Goal: Information Seeking & Learning: Compare options

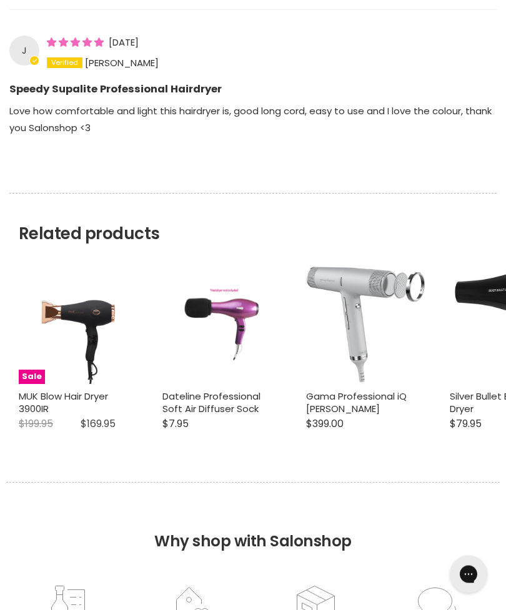
scroll to position [1325, 0]
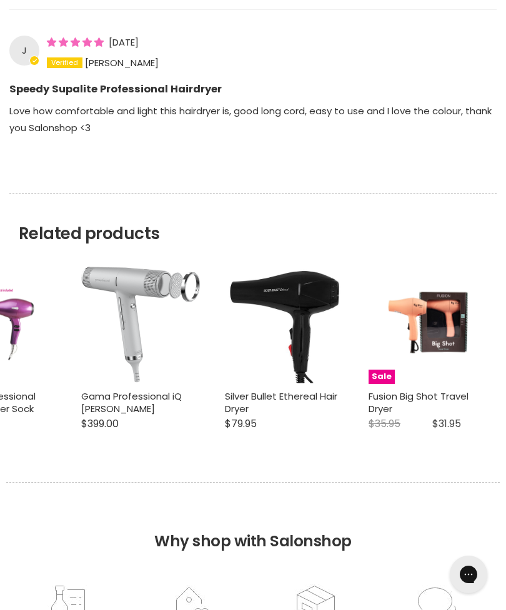
click at [286, 336] on img "Main content" at bounding box center [284, 325] width 119 height 119
click at [296, 290] on img "Main content" at bounding box center [284, 325] width 119 height 119
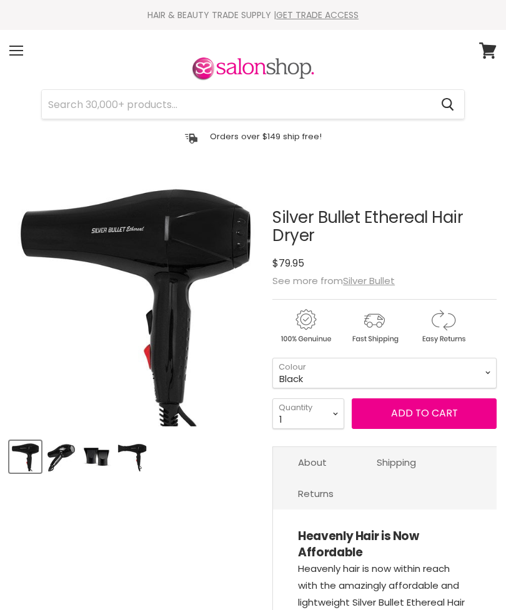
click at [129, 223] on img "Silver Bullet Ethereal Hair Dryer image. Click or Scroll to Zoom." at bounding box center [134, 302] width 251 height 251
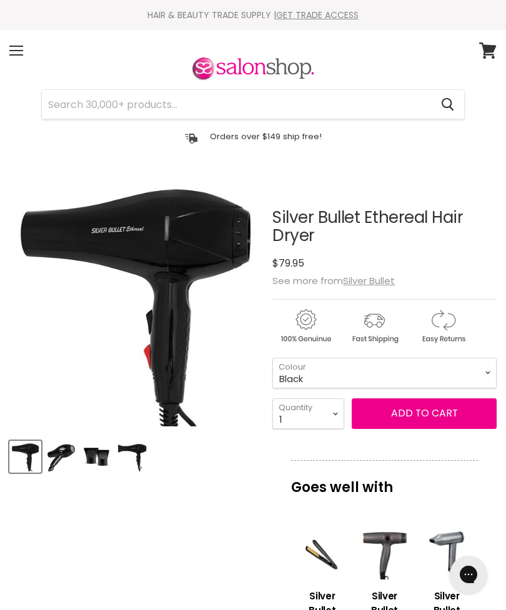
click at [87, 452] on img "Product thumbnails" at bounding box center [96, 456] width 29 height 29
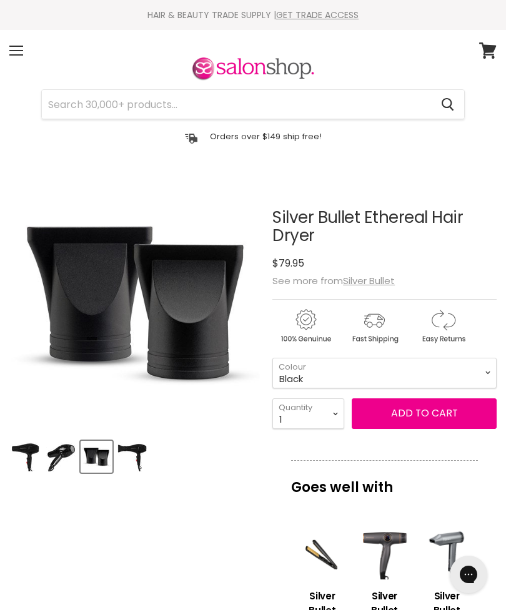
click at [64, 442] on img "Product thumbnails" at bounding box center [60, 456] width 29 height 29
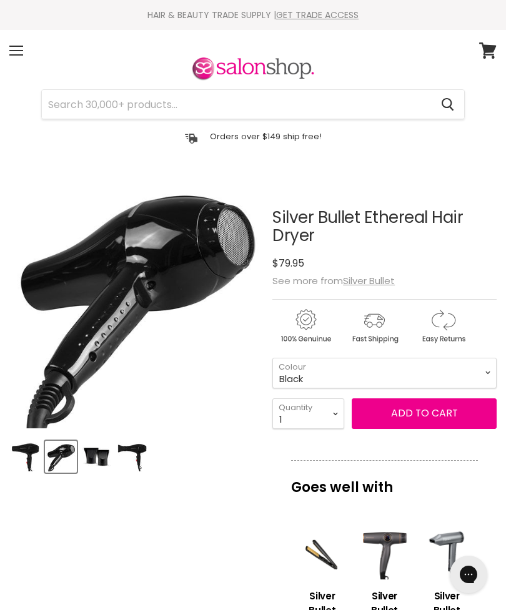
click at [74, 450] on img "Product thumbnails" at bounding box center [60, 456] width 29 height 29
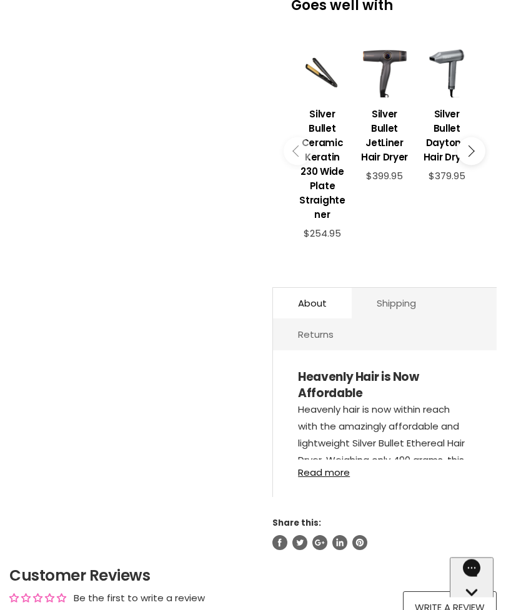
scroll to position [443, 0]
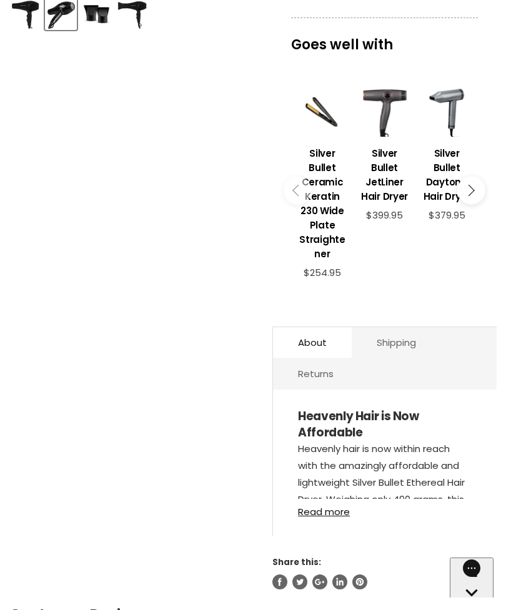
click at [469, 137] on div "Main content" at bounding box center [447, 112] width 50 height 50
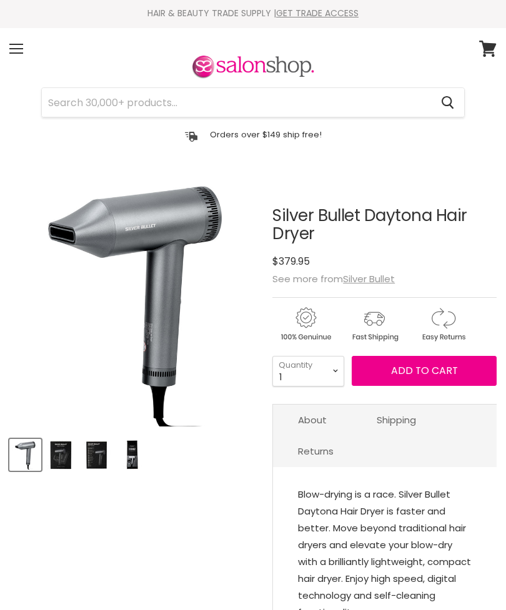
scroll to position [2, 0]
click at [131, 445] on img "Product thumbnails" at bounding box center [131, 455] width 29 height 29
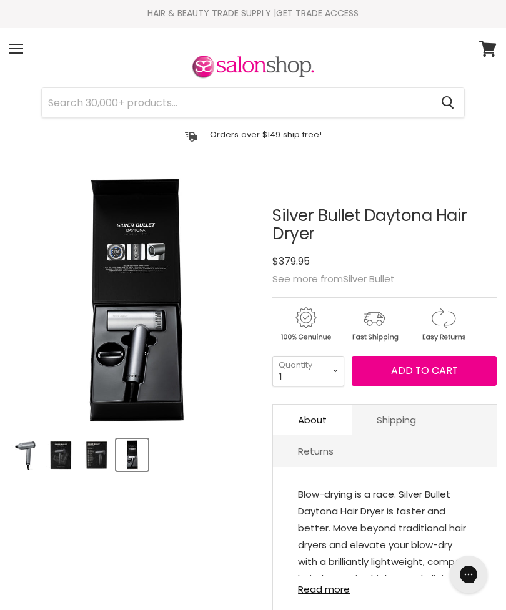
scroll to position [0, 0]
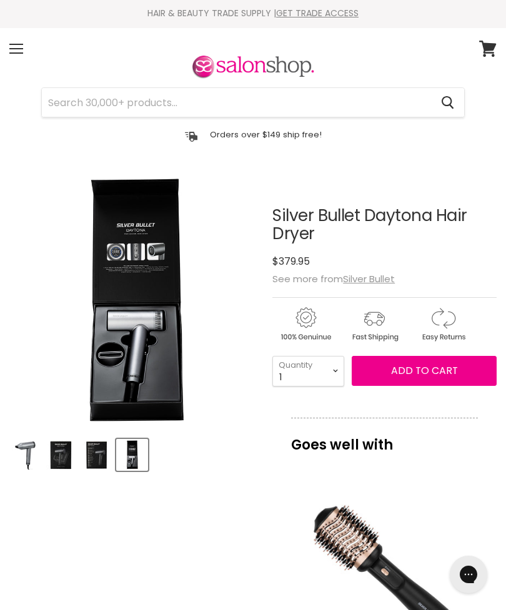
click at [74, 445] on img "Product thumbnails" at bounding box center [60, 455] width 29 height 29
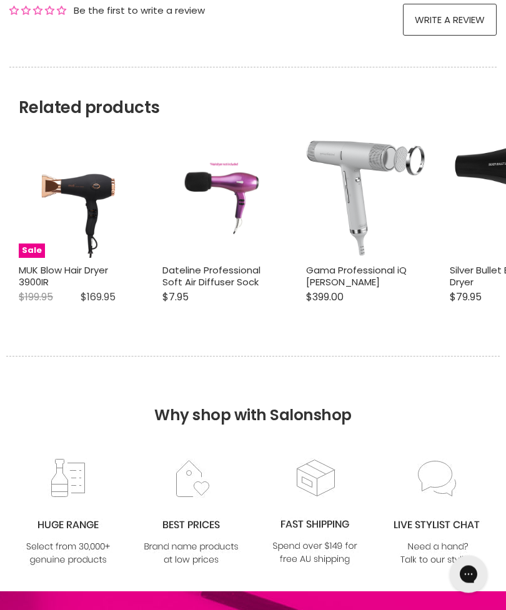
scroll to position [1015, 0]
click at [223, 204] on img "Main content" at bounding box center [221, 198] width 79 height 119
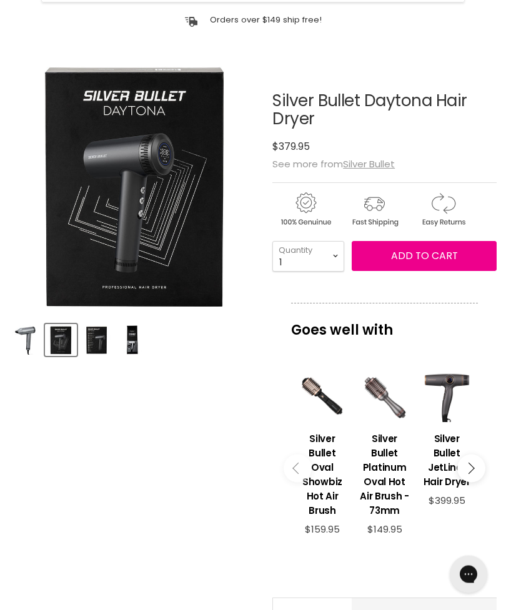
scroll to position [0, 0]
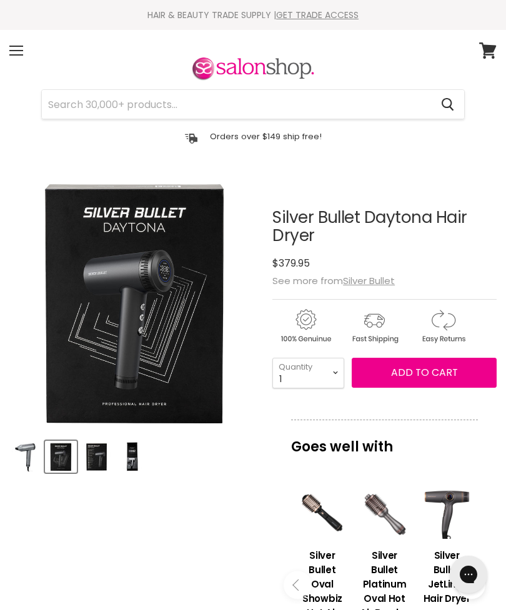
click at [115, 101] on input "Search" at bounding box center [236, 104] width 389 height 29
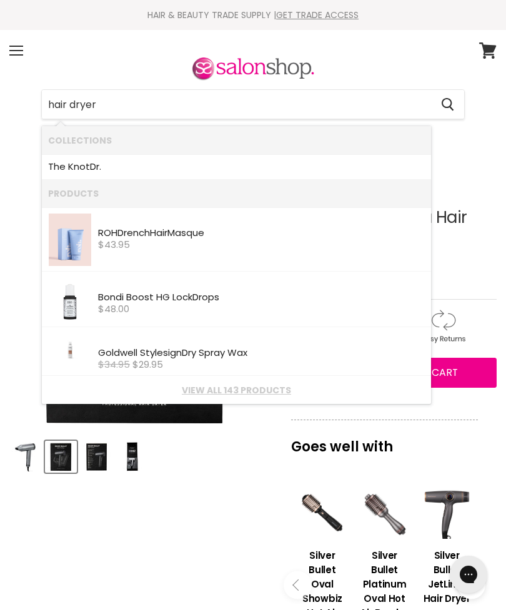
type input "hair dryer"
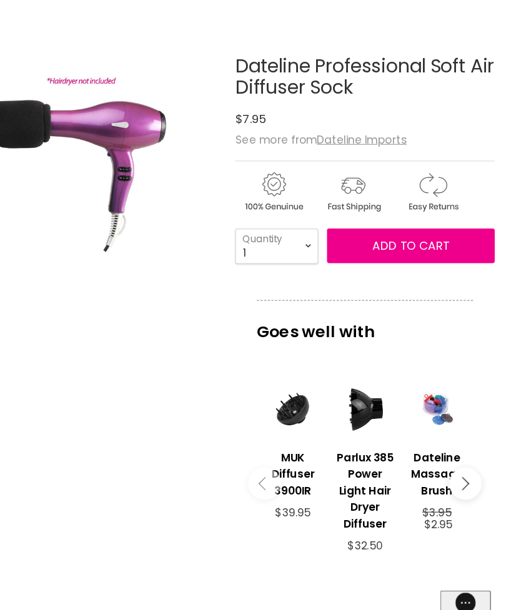
scroll to position [119, 0]
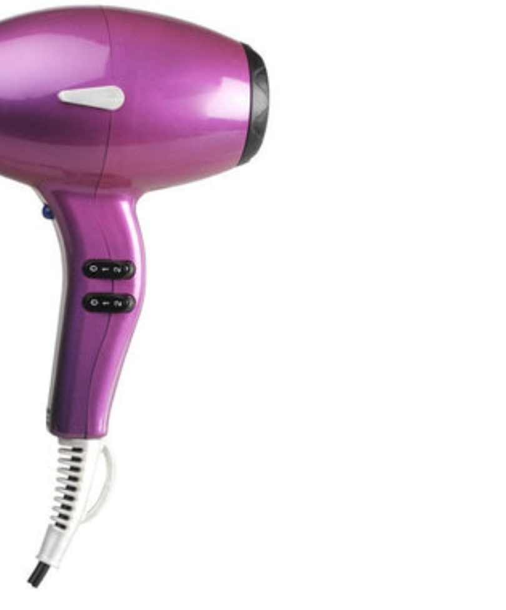
click at [51, 58] on img "Dateline Professional Soft Air Diffuser Sock image. Click or Scroll to Zoom." at bounding box center [134, 183] width 167 height 251
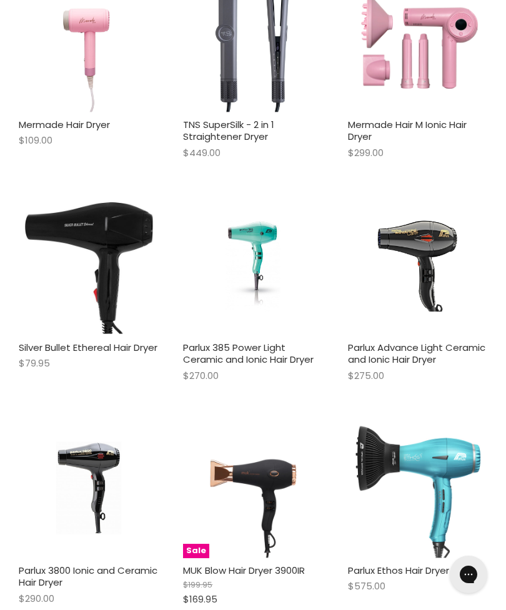
type input "hair dryer"
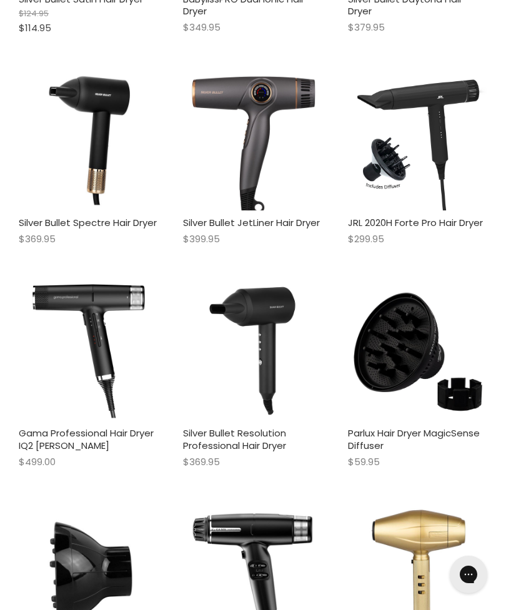
scroll to position [1625, 0]
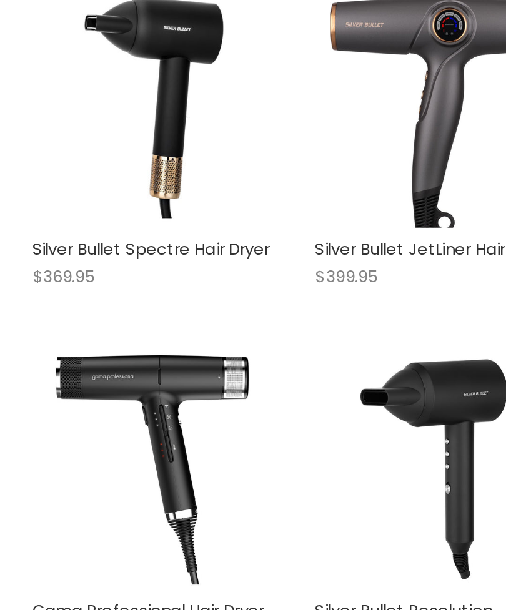
click at [31, 80] on img "Main content" at bounding box center [88, 129] width 139 height 139
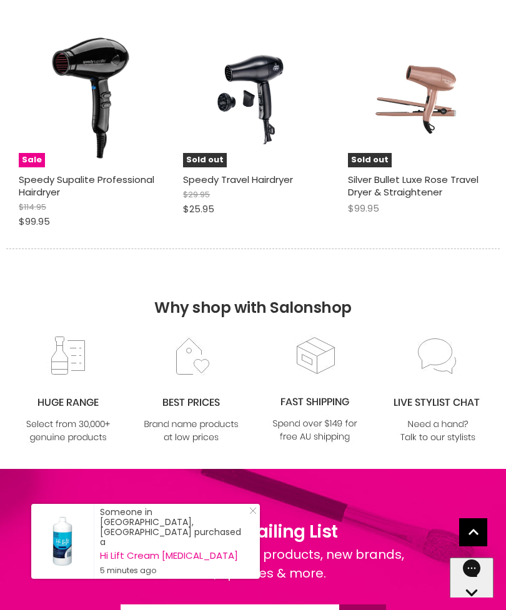
scroll to position [2713, 0]
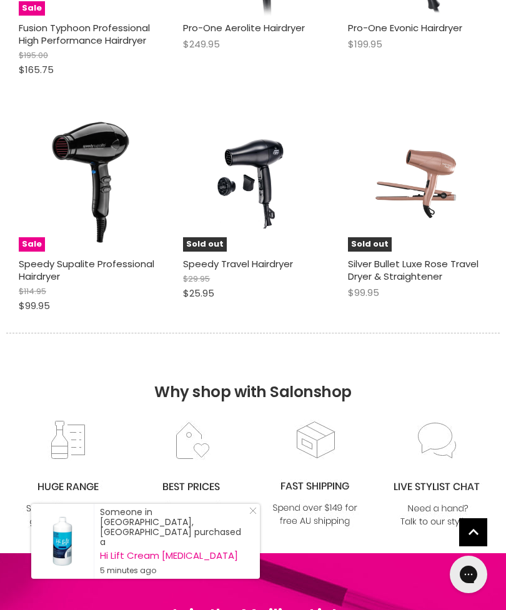
click at [70, 161] on img "Main content" at bounding box center [88, 181] width 139 height 139
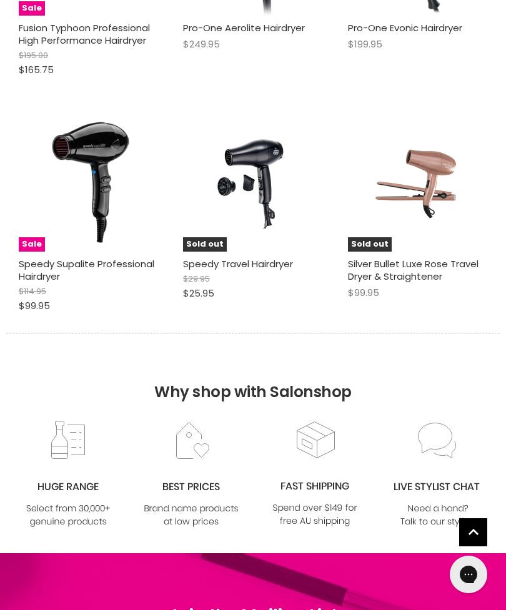
click at [81, 166] on img "Main content" at bounding box center [88, 181] width 139 height 139
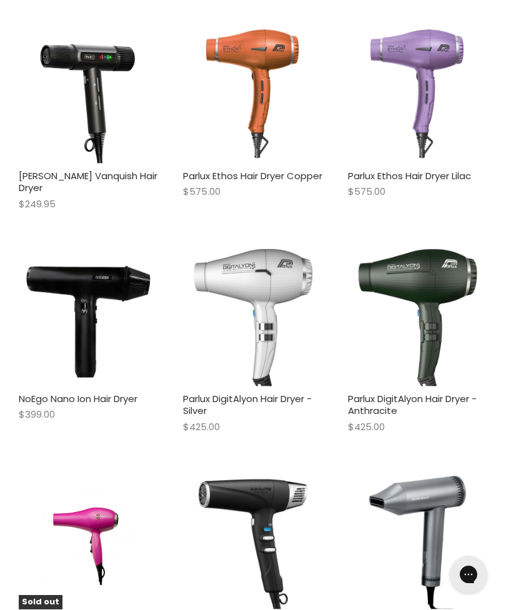
scroll to position [990, 0]
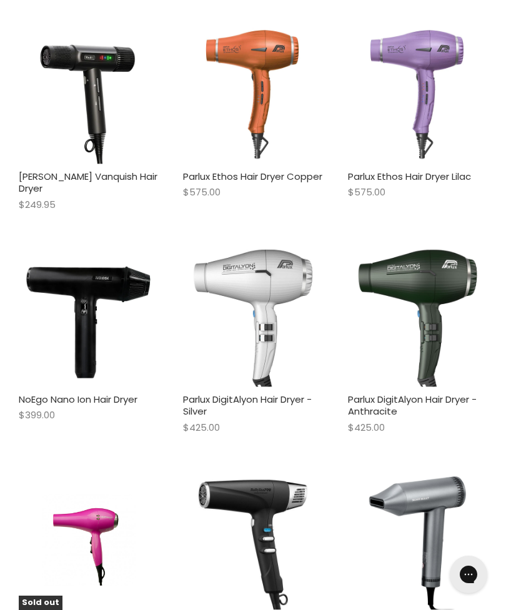
click at [256, 297] on img "Main content" at bounding box center [252, 316] width 139 height 139
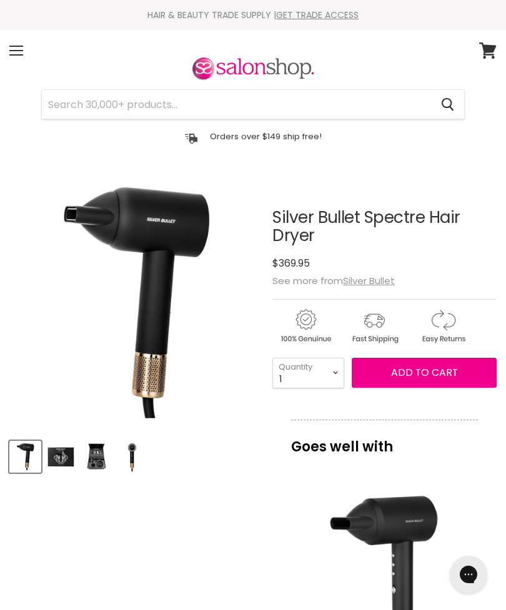
click at [138, 463] on img "Product thumbnails" at bounding box center [131, 456] width 29 height 29
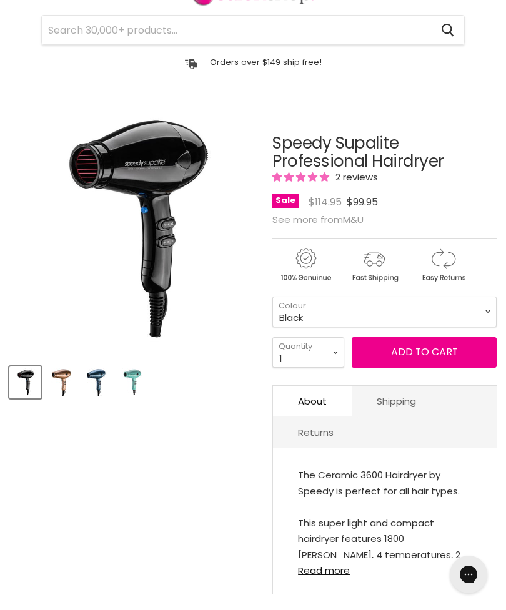
click at [92, 214] on img "Speedy Supalite Professional Hairdryer image. Click or Scroll to Zoom." at bounding box center [134, 228] width 251 height 251
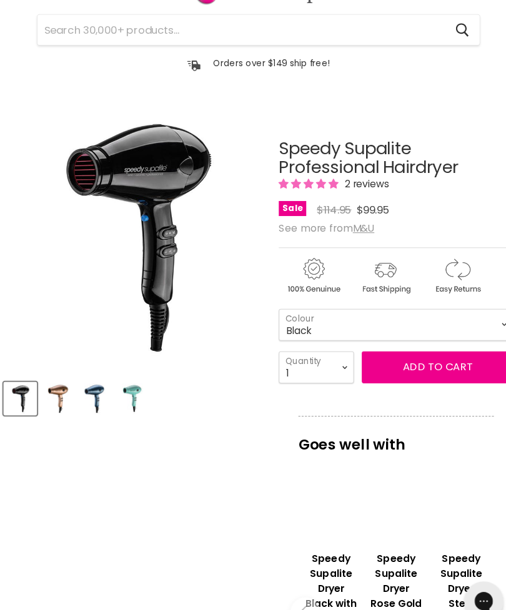
scroll to position [82, 0]
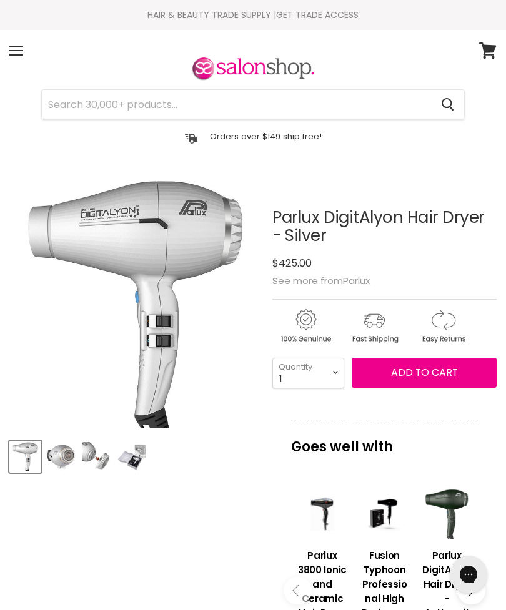
click at [74, 450] on img "Product thumbnails" at bounding box center [60, 456] width 29 height 29
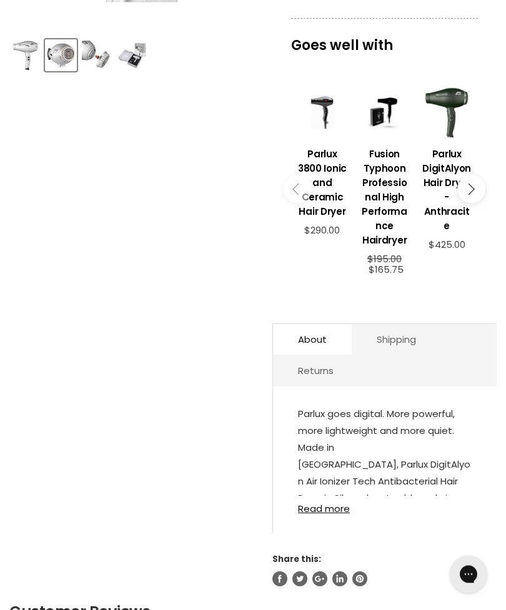
scroll to position [402, 0]
click at [346, 114] on div "Main content" at bounding box center [322, 112] width 50 height 50
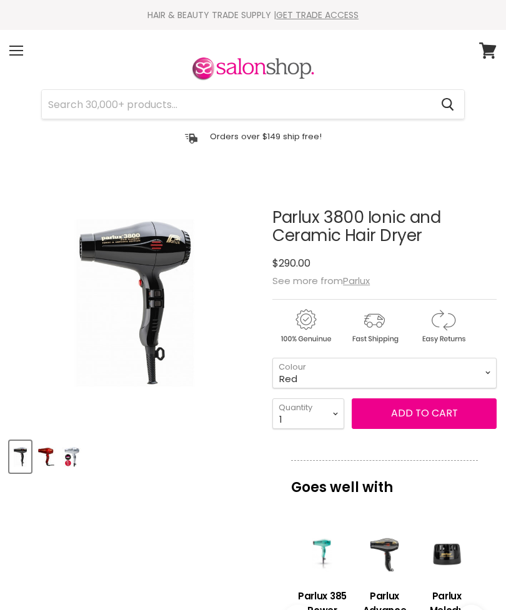
click at [55, 453] on img "Product thumbnails" at bounding box center [45, 456] width 19 height 29
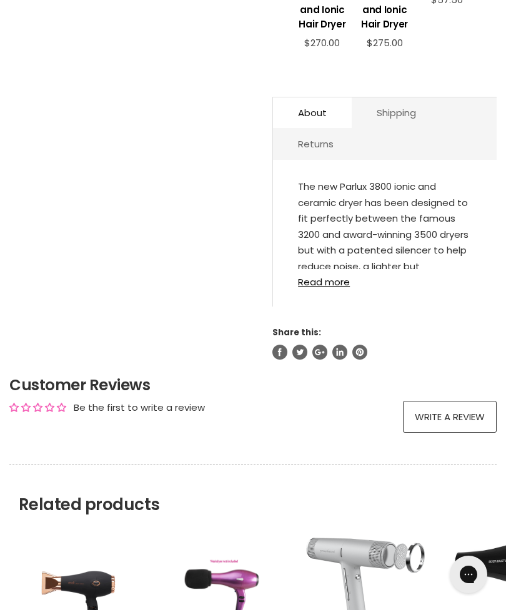
scroll to position [644, 0]
click at [333, 287] on link "Read more" at bounding box center [385, 278] width 174 height 18
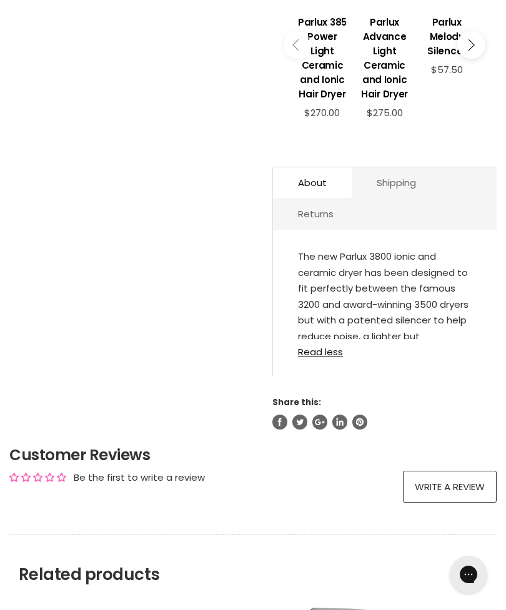
click at [317, 354] on link "Read less" at bounding box center [385, 348] width 174 height 18
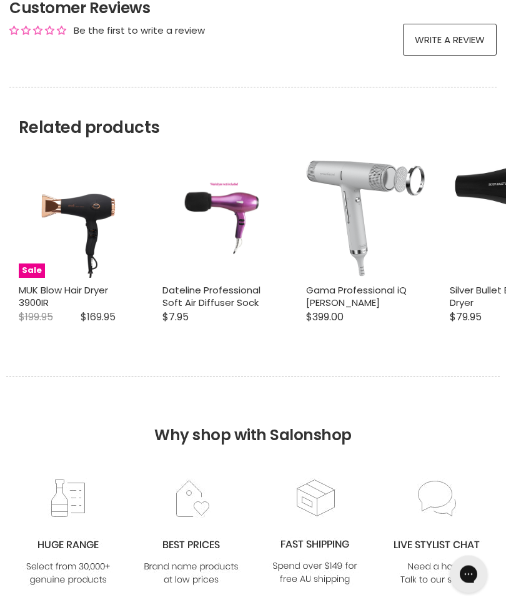
scroll to position [1022, 0]
click at [61, 247] on img "Main content" at bounding box center [78, 218] width 119 height 119
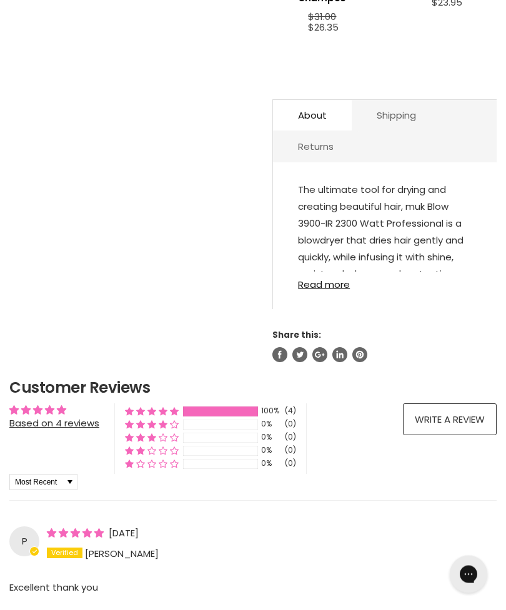
scroll to position [637, 0]
click at [306, 290] on link "Read more" at bounding box center [385, 281] width 174 height 18
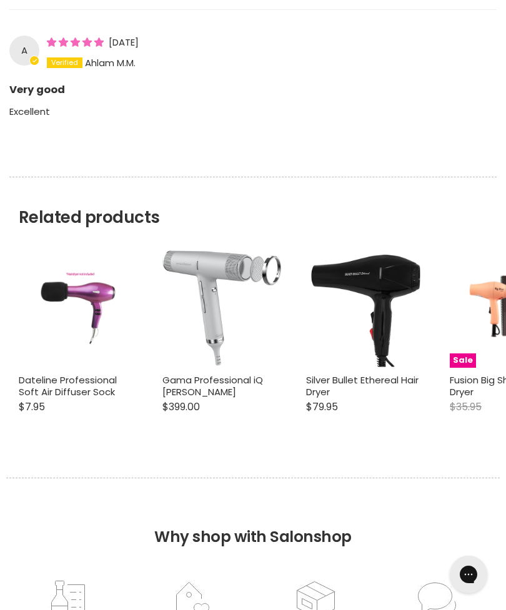
scroll to position [1720, 0]
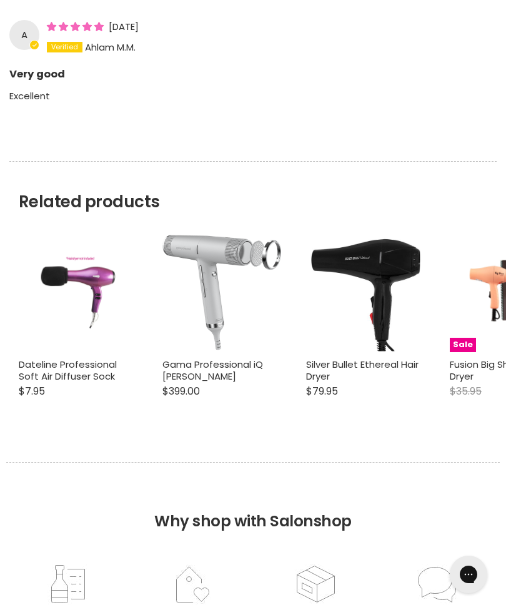
click at [366, 312] on img "Main content" at bounding box center [365, 293] width 119 height 119
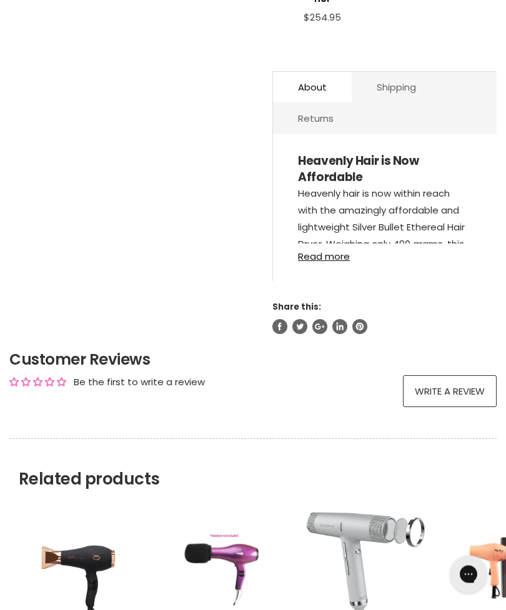
scroll to position [699, 0]
click at [333, 262] on link "Read more" at bounding box center [385, 253] width 174 height 18
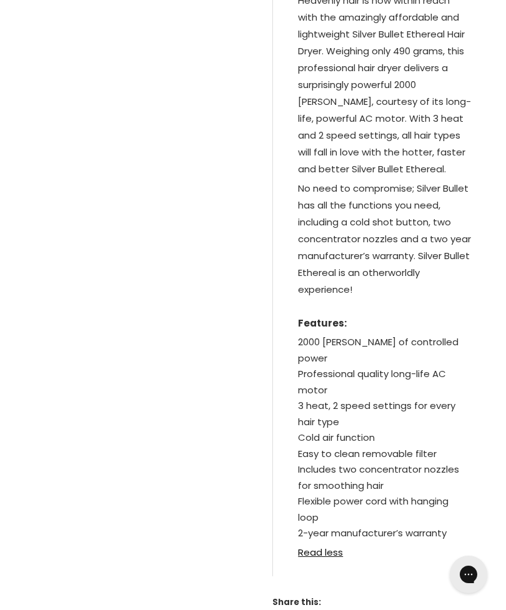
scroll to position [997, 0]
